Goal: Information Seeking & Learning: Learn about a topic

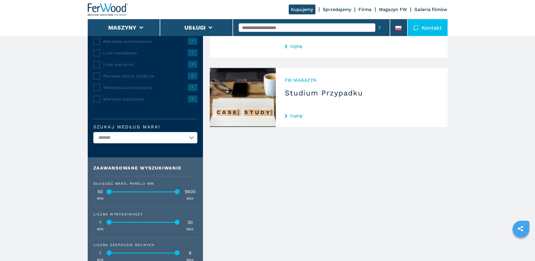
scroll to position [172, 0]
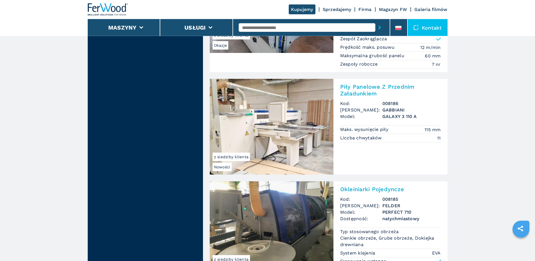
scroll to position [1246, 0]
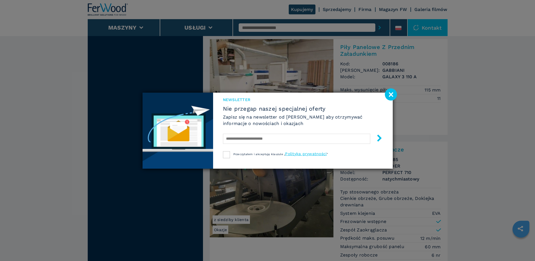
click at [389, 91] on image at bounding box center [391, 94] width 12 height 12
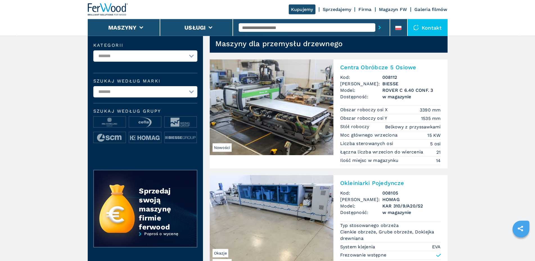
scroll to position [0, 0]
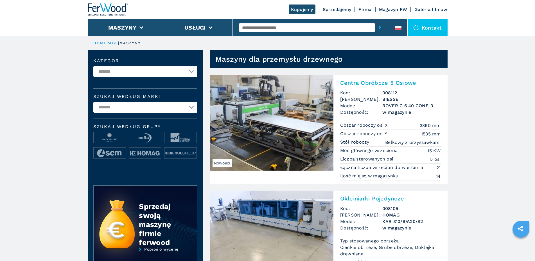
click at [93, 101] on select "**********" at bounding box center [145, 106] width 104 height 11
select select "*****"
click option "*****" at bounding box center [0, 0] width 0 height 0
click at [93, 66] on select "**********" at bounding box center [145, 71] width 104 height 11
select select "**********"
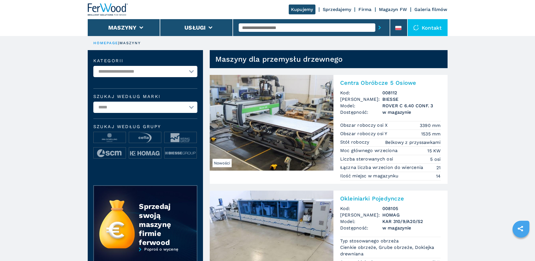
click option "**********" at bounding box center [0, 0] width 0 height 0
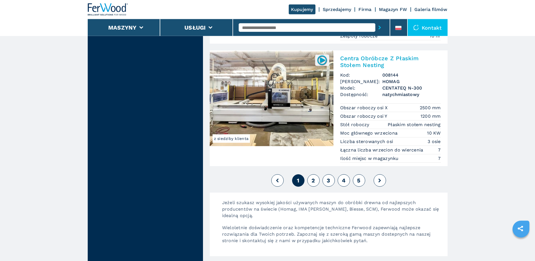
scroll to position [1491, 0]
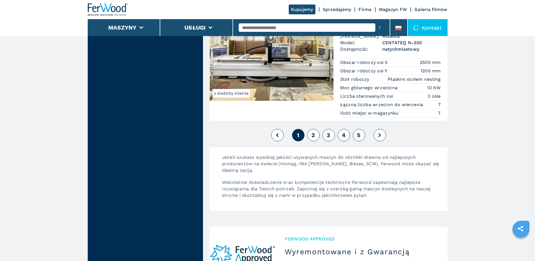
click at [316, 136] on button "2" at bounding box center [313, 135] width 12 height 12
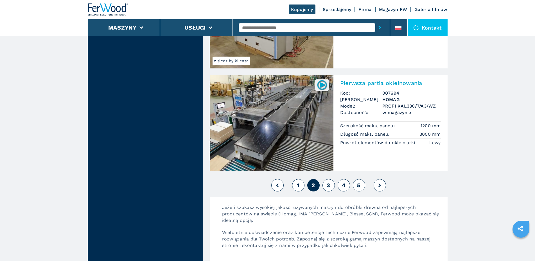
scroll to position [1373, 0]
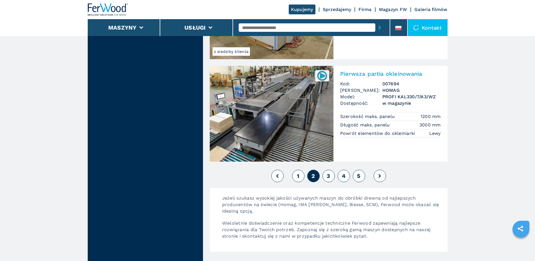
click at [325, 178] on button "3" at bounding box center [328, 175] width 12 height 12
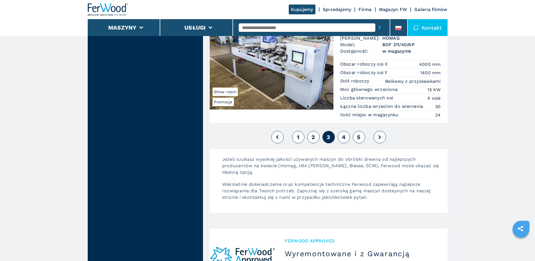
scroll to position [1520, 0]
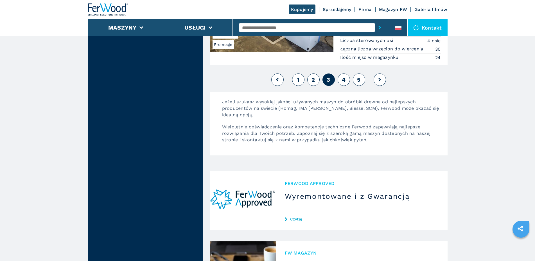
click at [344, 84] on button "4" at bounding box center [344, 79] width 12 height 12
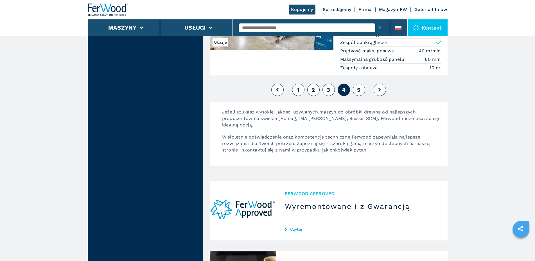
scroll to position [1424, 0]
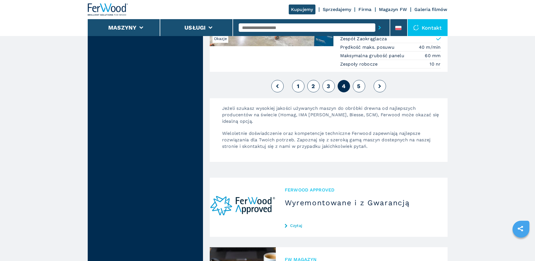
click at [360, 85] on span "5" at bounding box center [358, 86] width 3 height 7
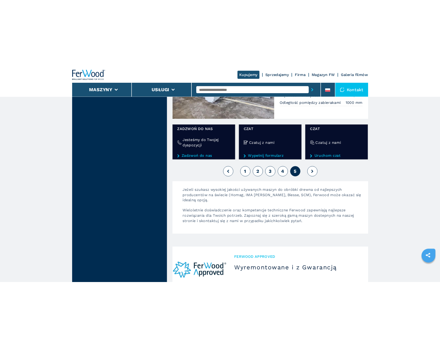
scroll to position [343, 0]
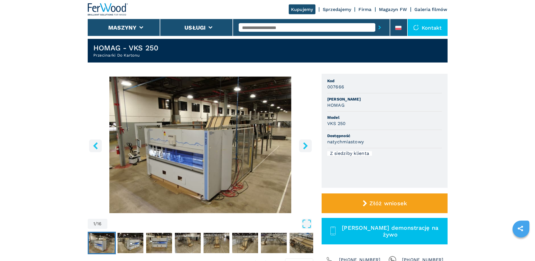
scroll to position [57, 0]
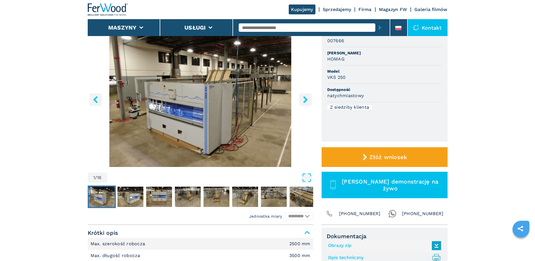
click at [304, 97] on icon "right-button" at bounding box center [305, 99] width 4 height 7
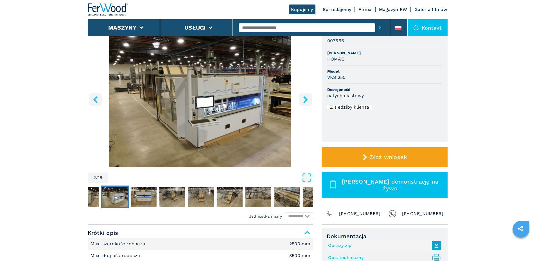
click at [304, 97] on icon "right-button" at bounding box center [305, 99] width 4 height 7
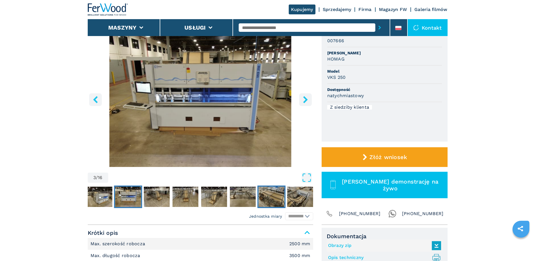
click at [273, 191] on img "Go to Slide 8" at bounding box center [271, 196] width 26 height 20
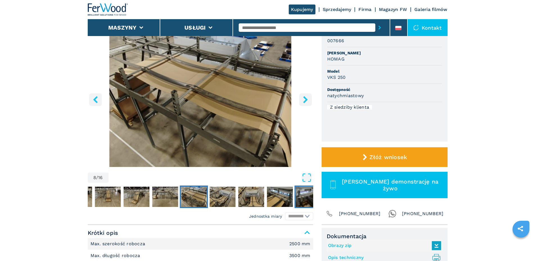
click at [296, 199] on img "Go to Slide 12" at bounding box center [308, 196] width 26 height 20
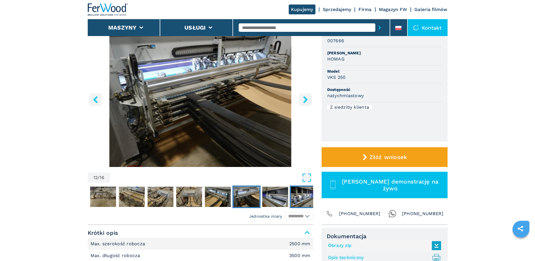
click at [301, 195] on img "Go to Slide 14" at bounding box center [304, 196] width 26 height 20
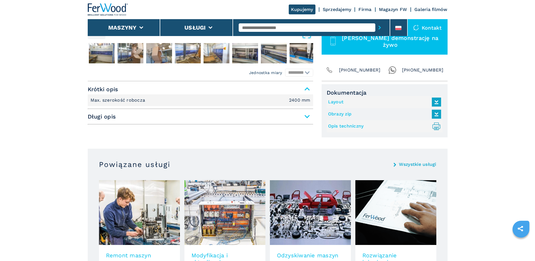
scroll to position [287, 0]
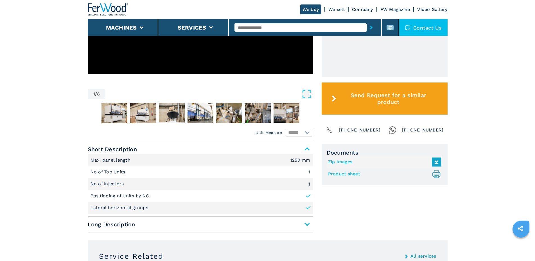
scroll to position [314, 0]
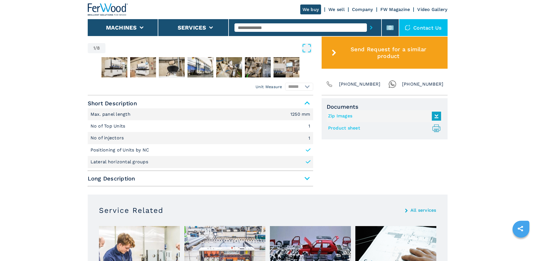
click at [440, 117] on icon at bounding box center [436, 116] width 12 height 12
click at [349, 128] on link "Product sheet .prefix__st0{stroke-linecap:round;stroke-linejoin:round}.prefix__…" at bounding box center [383, 127] width 110 height 9
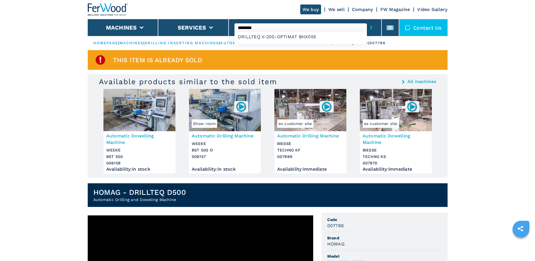
type input "********"
click at [367, 21] on button "submit-button" at bounding box center [371, 27] width 9 height 13
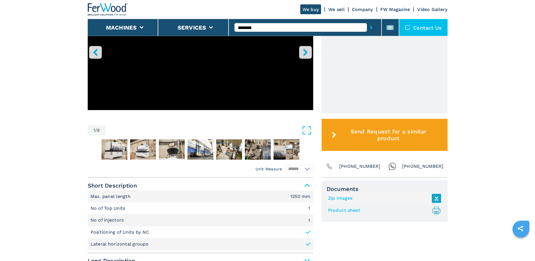
scroll to position [315, 0]
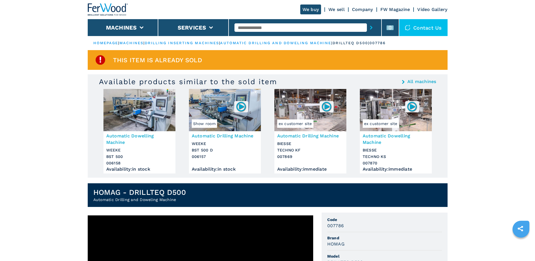
scroll to position [258, 0]
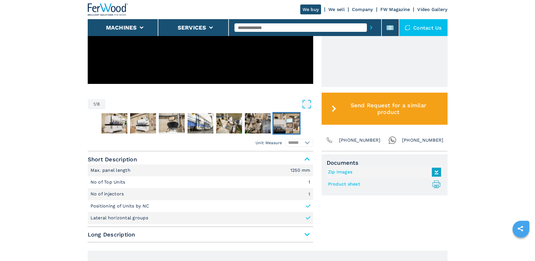
click at [286, 129] on img "Go to Slide 8" at bounding box center [286, 123] width 26 height 20
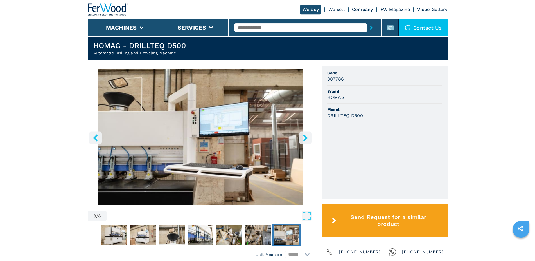
scroll to position [143, 0]
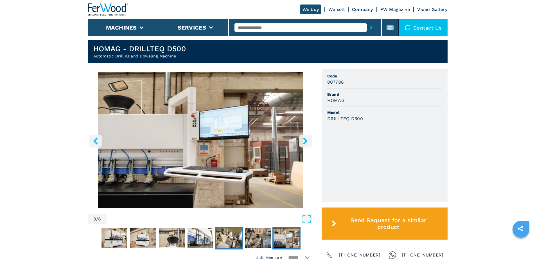
click at [218, 235] on img "Go to Slide 6" at bounding box center [229, 238] width 26 height 20
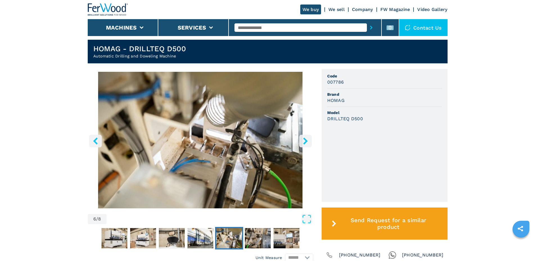
click at [186, 240] on nav "Thumbnail Navigation" at bounding box center [200, 238] width 225 height 22
click at [147, 237] on img "Go to Slide 3" at bounding box center [143, 238] width 26 height 20
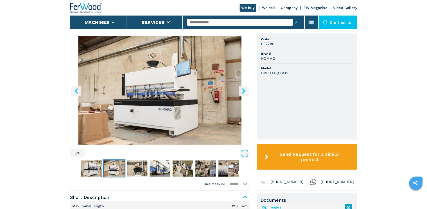
scroll to position [56, 0]
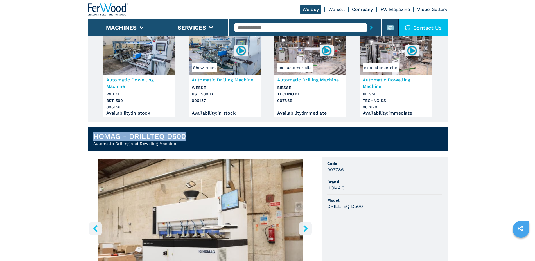
drag, startPoint x: 185, startPoint y: 134, endPoint x: 92, endPoint y: 135, distance: 92.2
click at [92, 135] on header "HOMAG - DRILLTEQ D500 Automatic Drilling and Doweling Machine" at bounding box center [268, 139] width 360 height 24
copy h1 "HOMAG - DRILLTEQ D500"
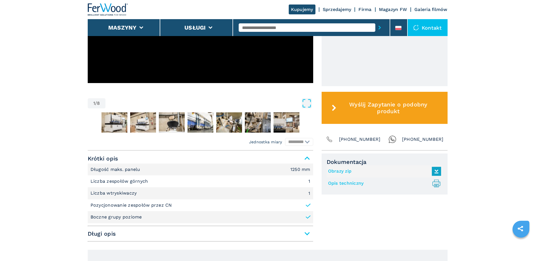
scroll to position [315, 0]
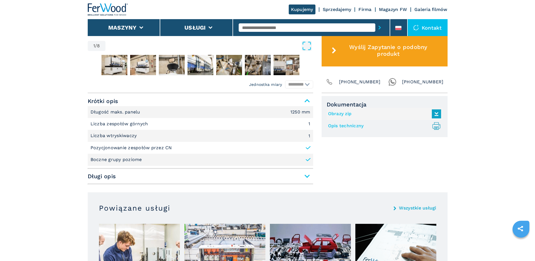
click at [343, 123] on link "Opis techniczny .prefix__st0{stroke-linecap:round;stroke-linejoin:round}.prefix…" at bounding box center [383, 125] width 110 height 9
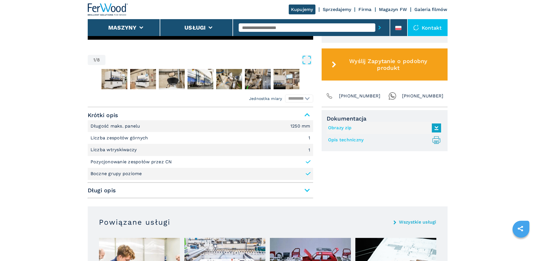
scroll to position [244, 0]
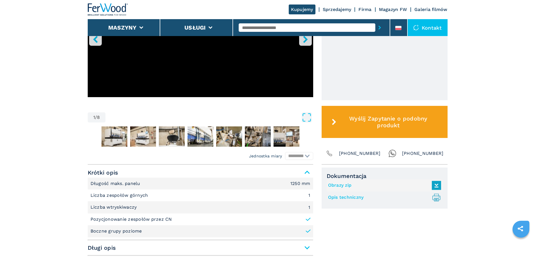
click at [309, 172] on span "Krótki opis" at bounding box center [200, 172] width 225 height 10
click at [309, 168] on span "Krótki opis" at bounding box center [200, 172] width 225 height 10
click at [307, 168] on span "Krótki opis" at bounding box center [200, 172] width 225 height 10
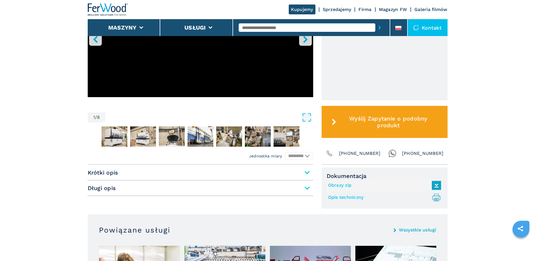
click at [307, 168] on span "Krótki opis" at bounding box center [200, 172] width 225 height 10
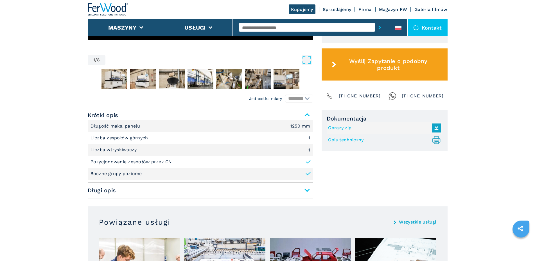
scroll to position [330, 0]
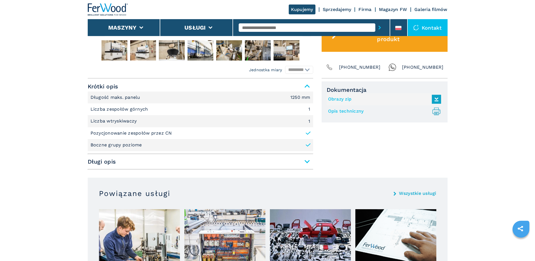
click at [309, 162] on span "Długi opis" at bounding box center [200, 161] width 225 height 10
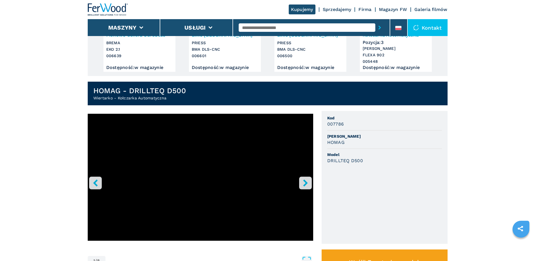
scroll to position [43, 0]
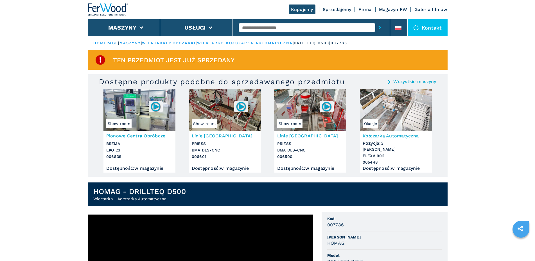
click at [106, 5] on img at bounding box center [108, 9] width 40 height 12
click at [252, 23] on div at bounding box center [311, 27] width 145 height 13
click at [252, 26] on input "text" at bounding box center [307, 27] width 137 height 8
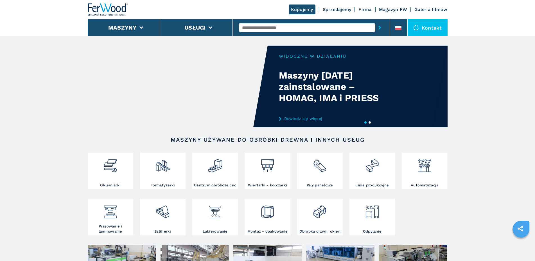
click at [295, 27] on input "text" at bounding box center [307, 27] width 137 height 8
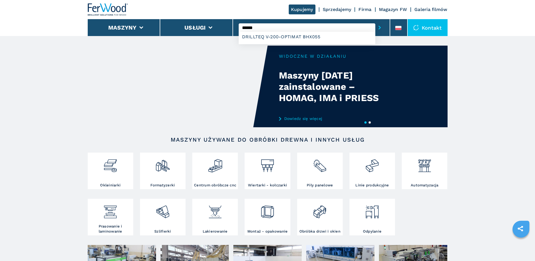
click at [271, 25] on input "******" at bounding box center [307, 27] width 137 height 8
type input "********"
click at [375, 21] on button "submit-button" at bounding box center [379, 27] width 9 height 13
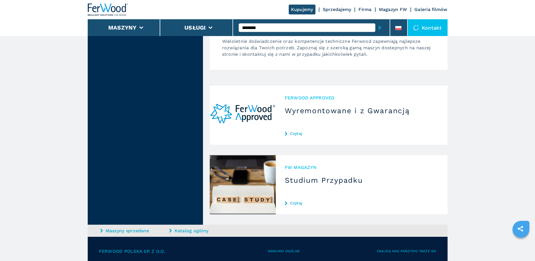
scroll to position [229, 0]
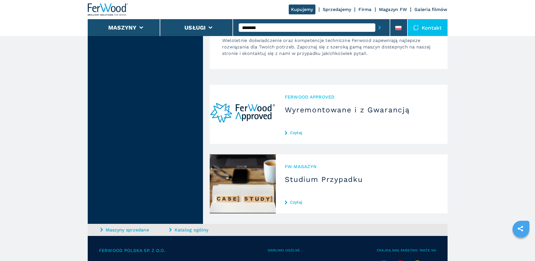
click at [339, 115] on div "Ferwood Approved Wyremontowane i z Gwarancją Czytaj" at bounding box center [362, 114] width 172 height 59
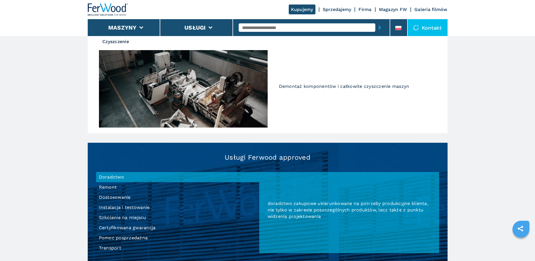
scroll to position [515, 0]
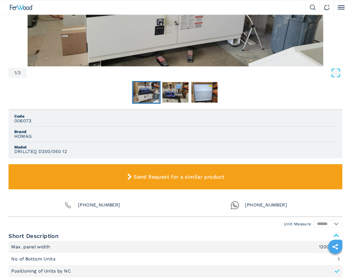
scroll to position [286, 0]
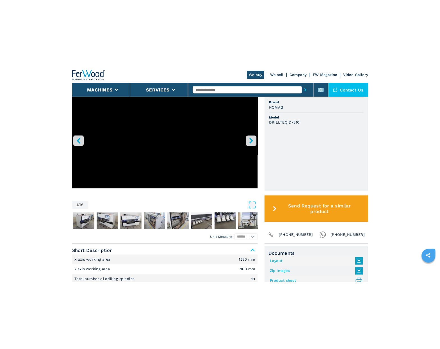
scroll to position [229, 0]
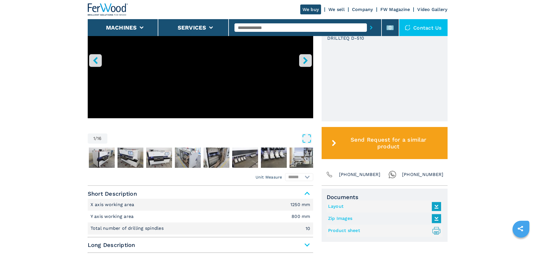
click at [341, 203] on link "Layout" at bounding box center [383, 206] width 110 height 9
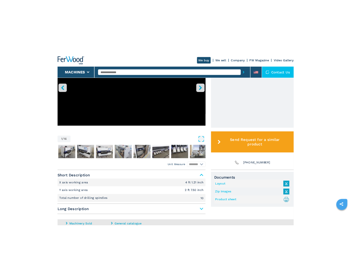
scroll to position [258, 0]
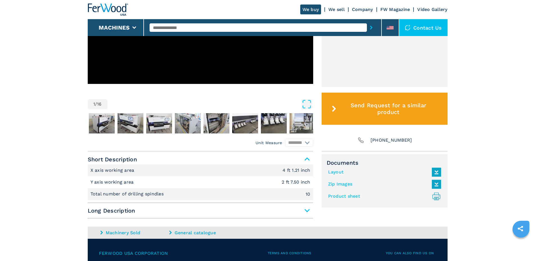
click at [341, 172] on link "Layout" at bounding box center [383, 171] width 110 height 9
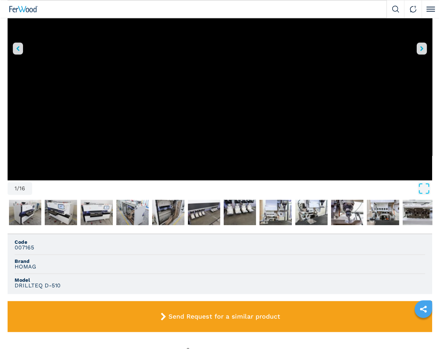
scroll to position [230, 0]
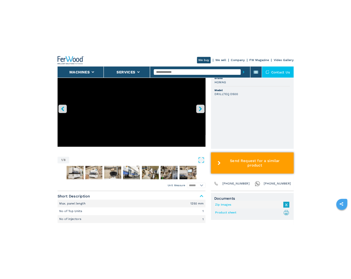
scroll to position [258, 0]
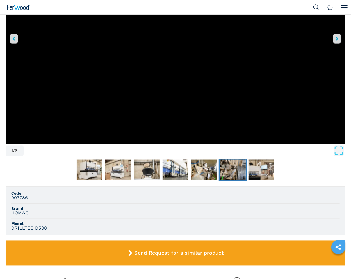
click at [241, 175] on img "Go to Slide 7" at bounding box center [233, 170] width 26 height 20
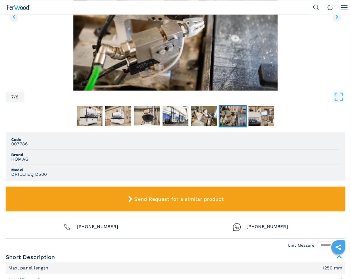
scroll to position [139, 0]
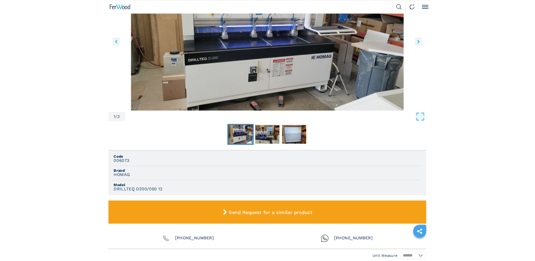
scroll to position [229, 0]
